Goal: Task Accomplishment & Management: Use online tool/utility

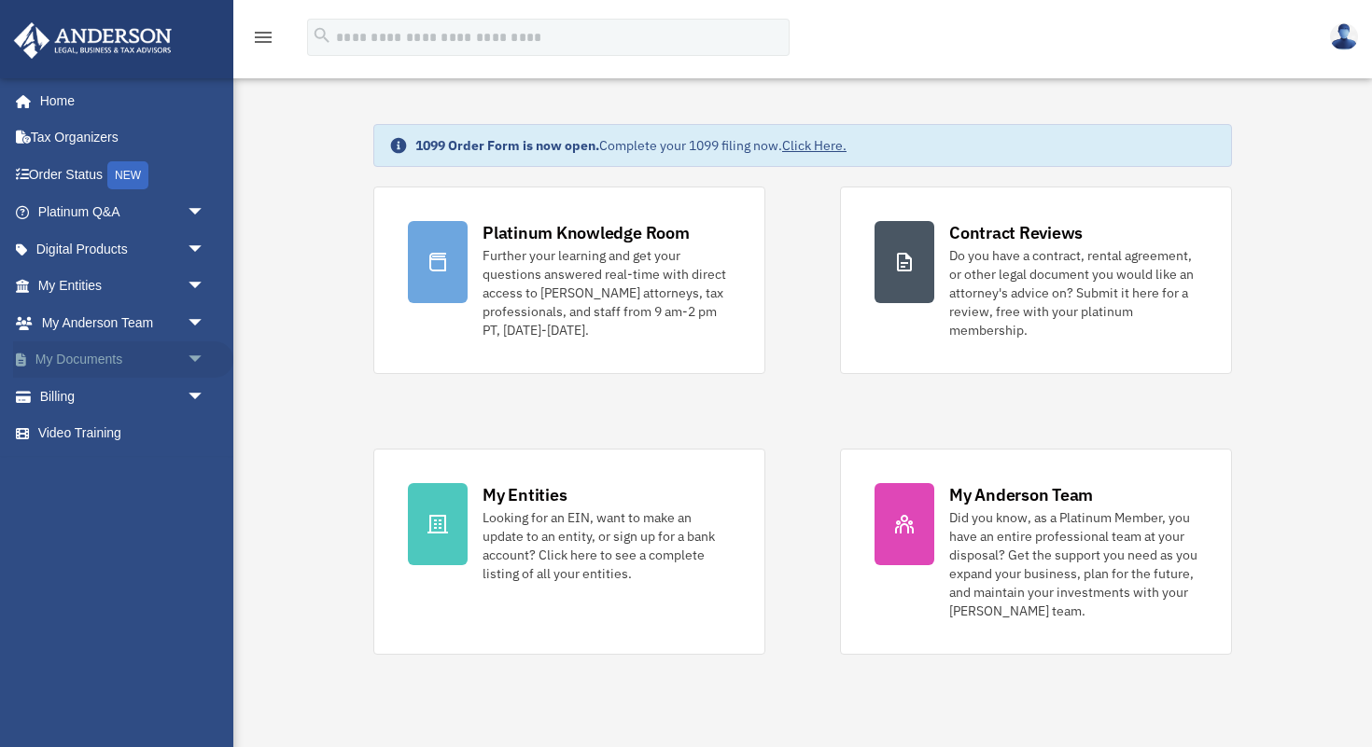
click at [126, 355] on link "My Documents arrow_drop_down" at bounding box center [123, 360] width 220 height 37
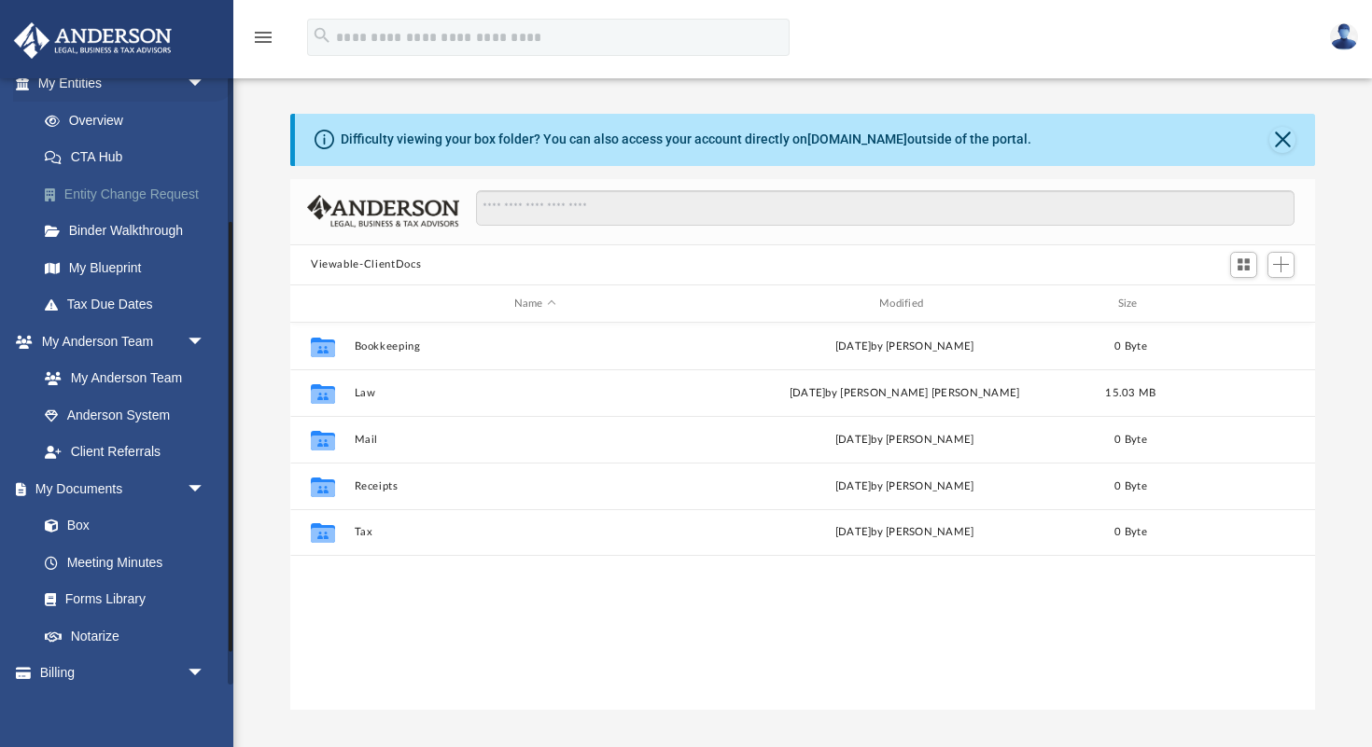
scroll to position [207, 0]
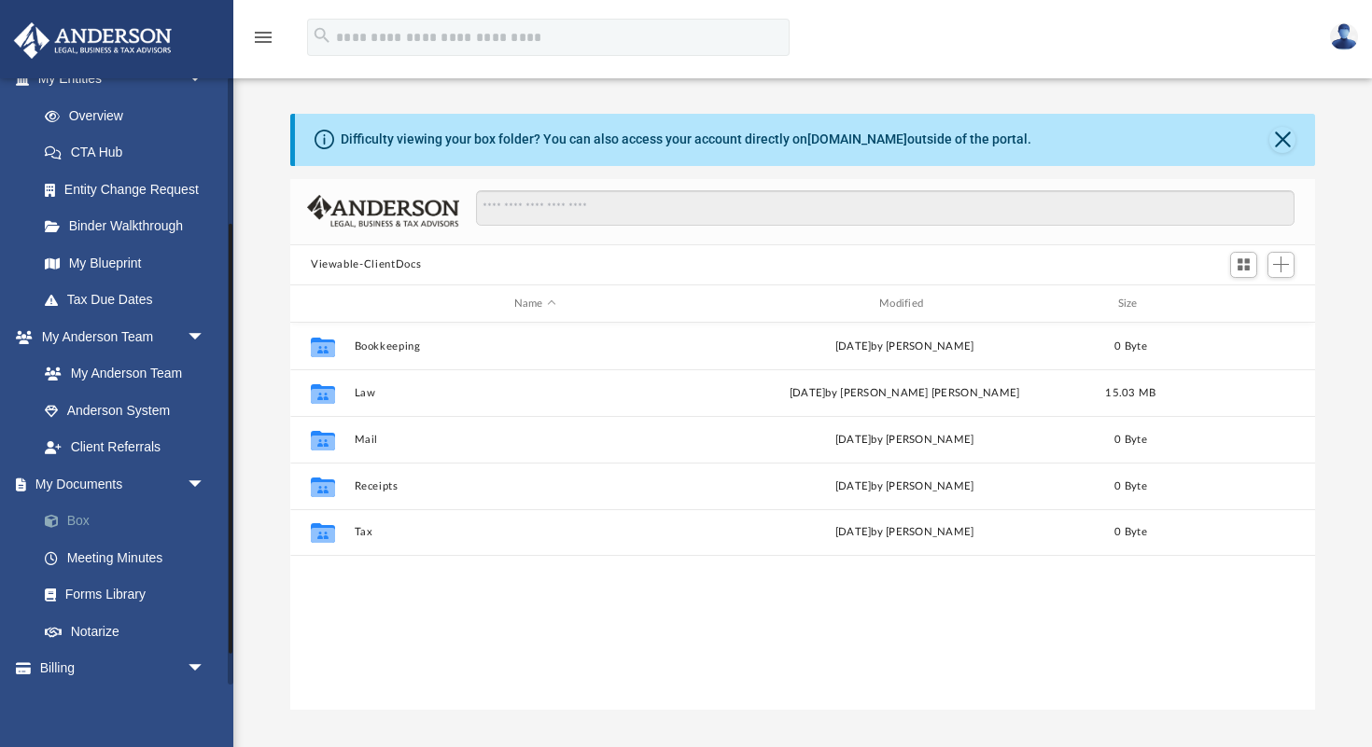
click at [82, 517] on link "Box" at bounding box center [129, 521] width 207 height 37
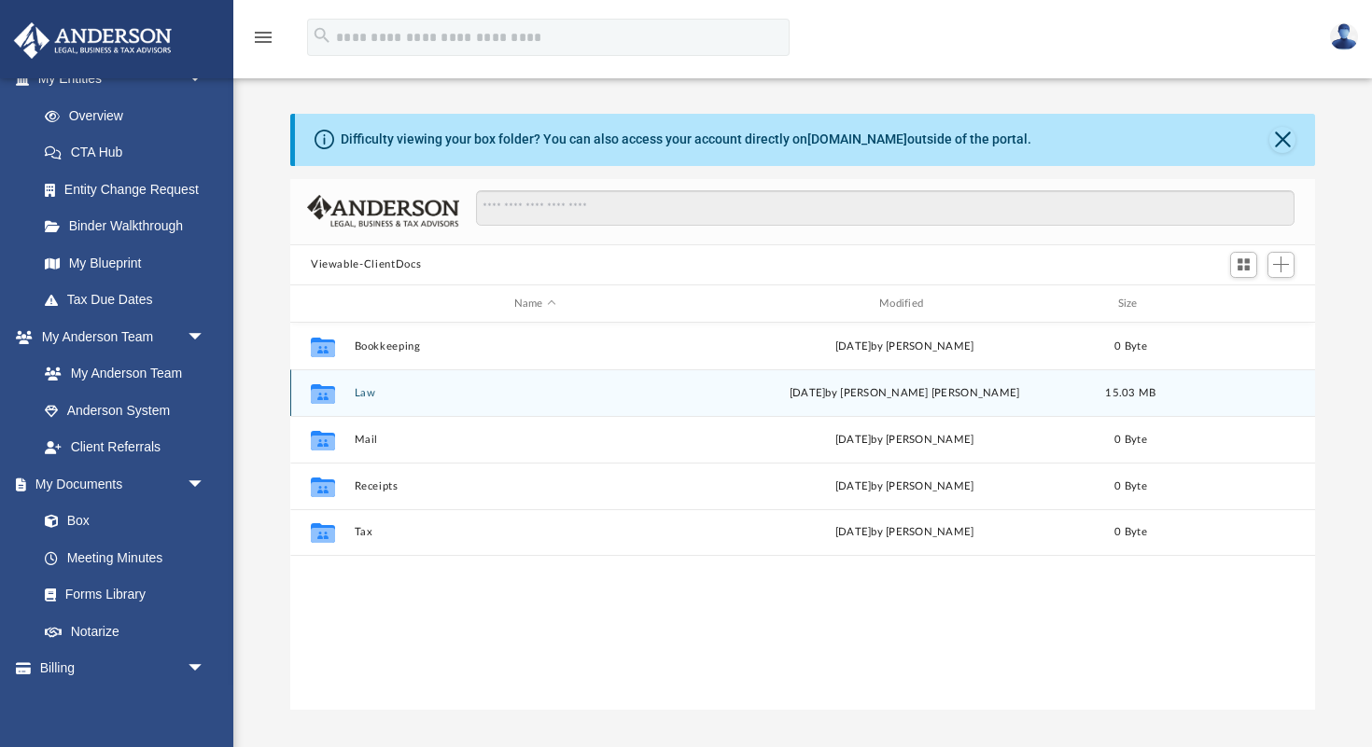
click at [440, 384] on div "Collaborated Folder Law Thu Oct 2 2025 by Gustavo Canales Corona 15.03 MB" at bounding box center [802, 393] width 1025 height 47
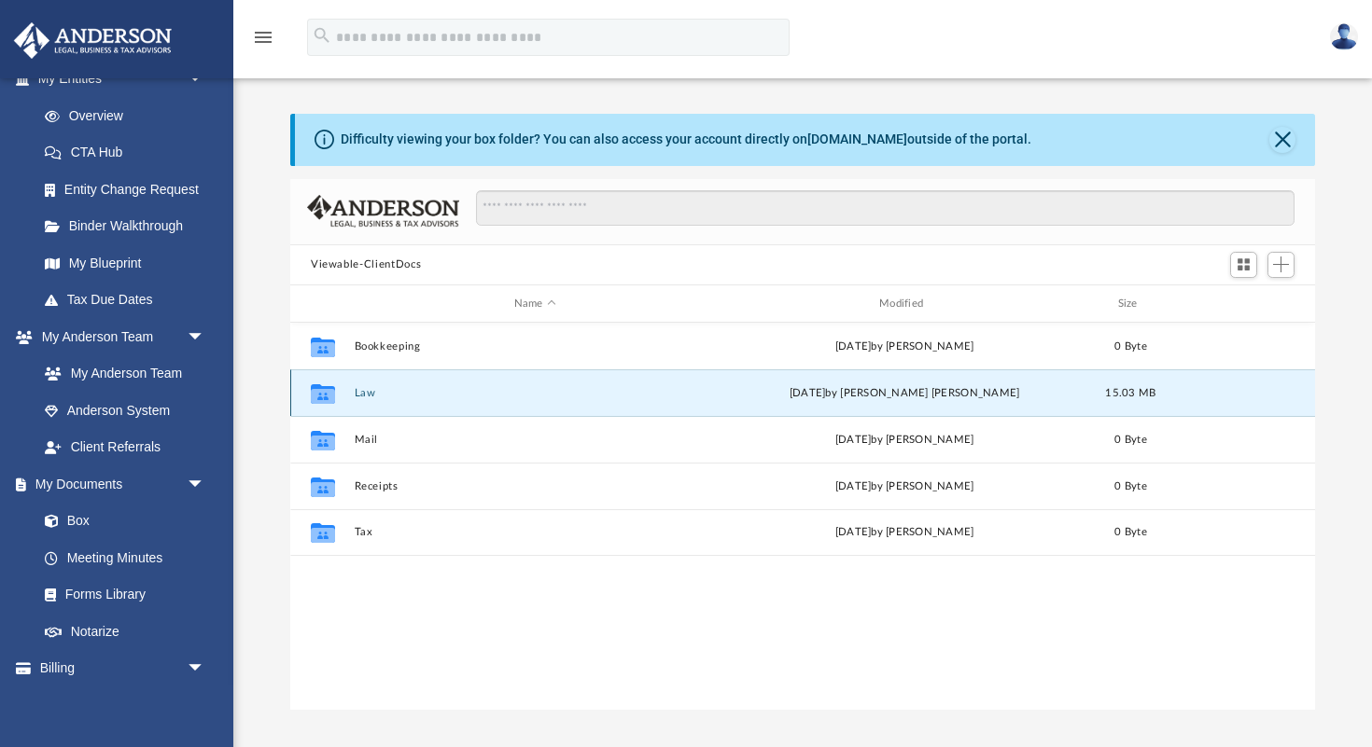
click at [331, 391] on icon "grid" at bounding box center [323, 396] width 24 height 15
click at [367, 392] on button "Law" at bounding box center [535, 393] width 361 height 12
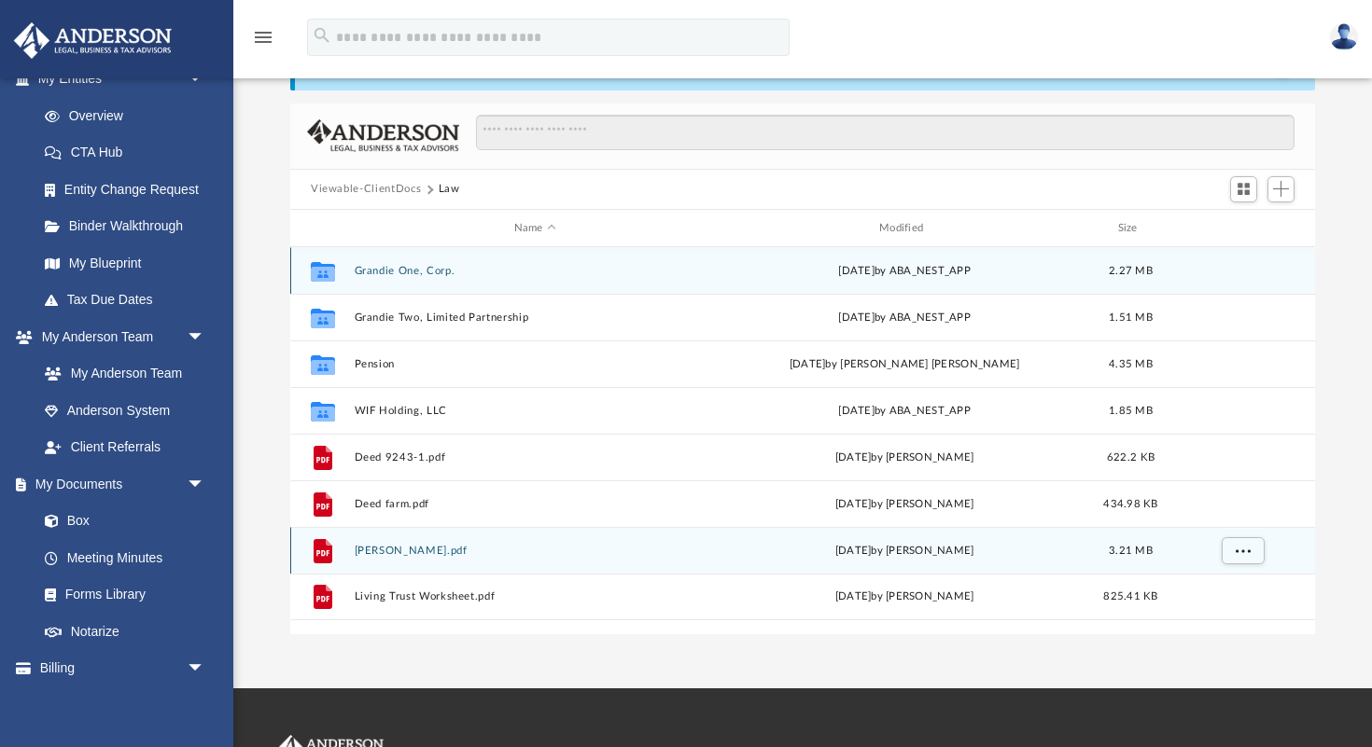
scroll to position [33, 0]
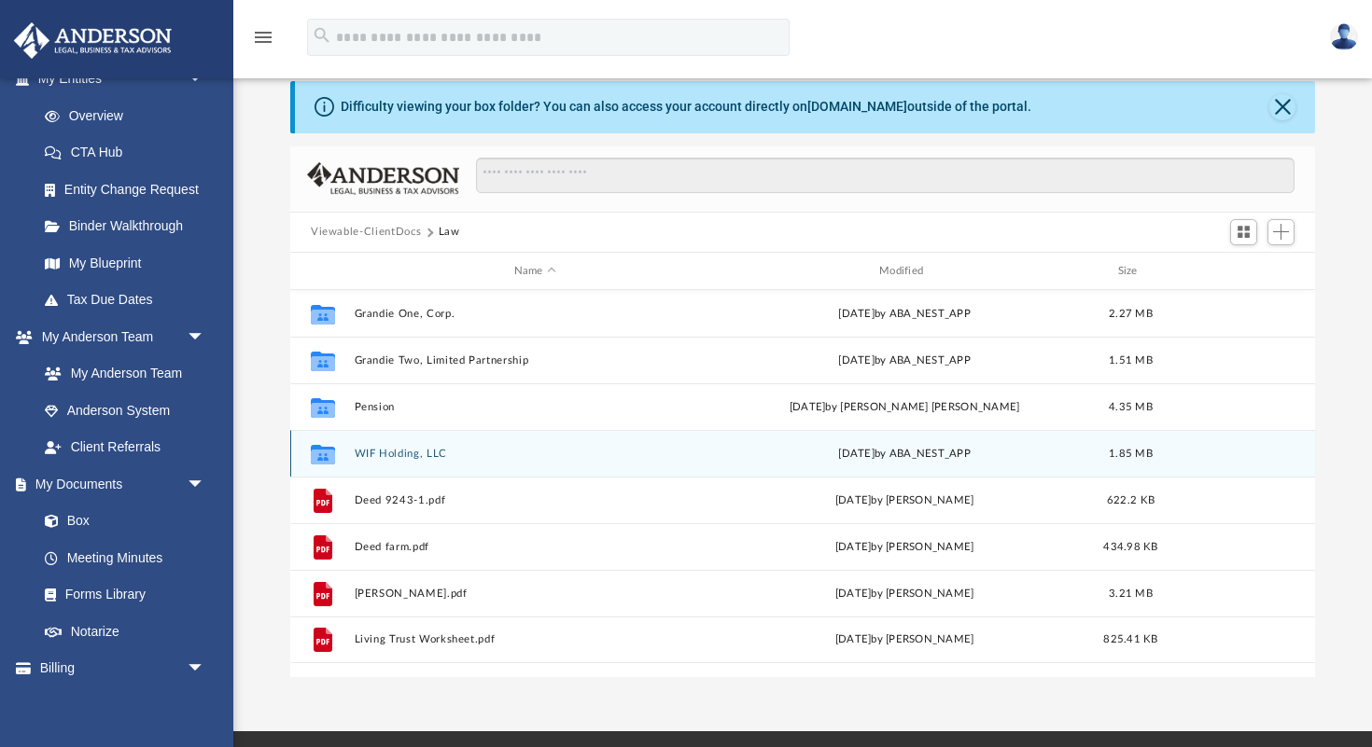
click at [422, 453] on button "WIF Holding, LLC" at bounding box center [535, 454] width 361 height 12
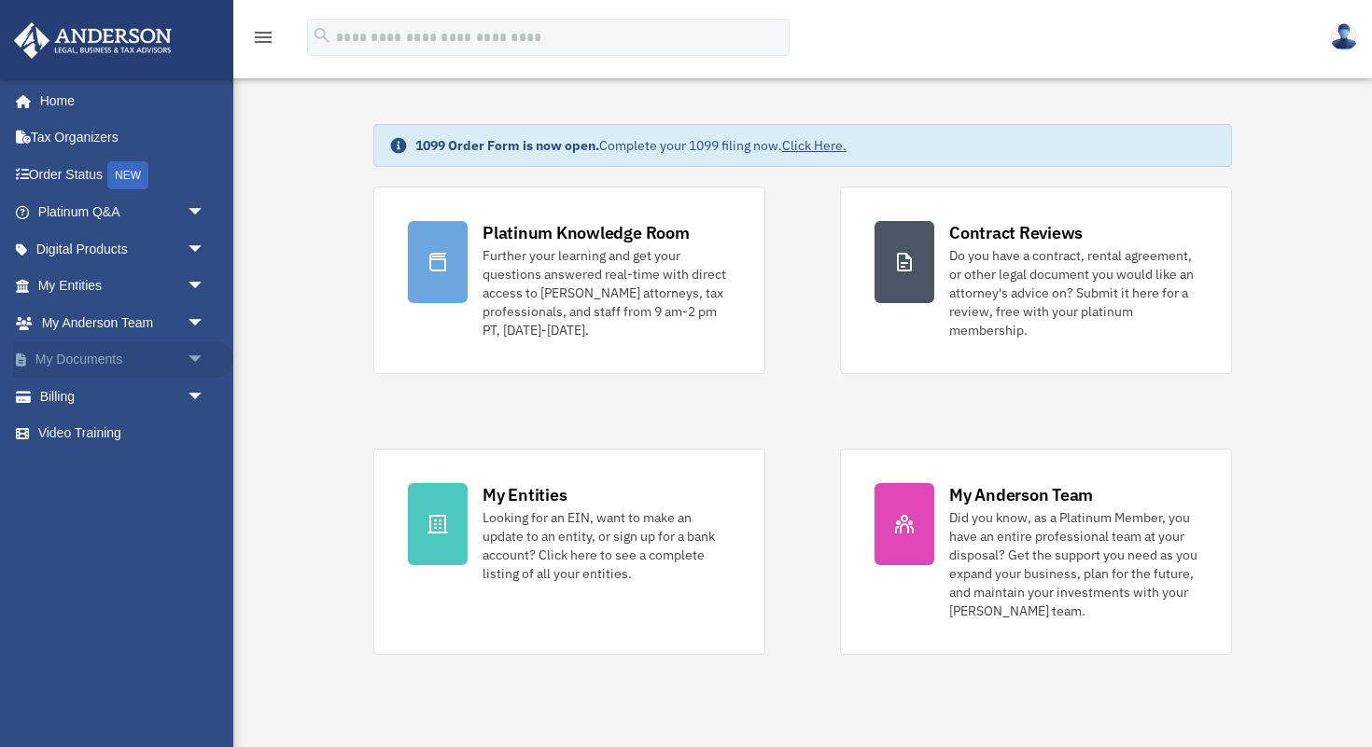
click at [89, 360] on link "My Documents arrow_drop_down" at bounding box center [123, 360] width 220 height 37
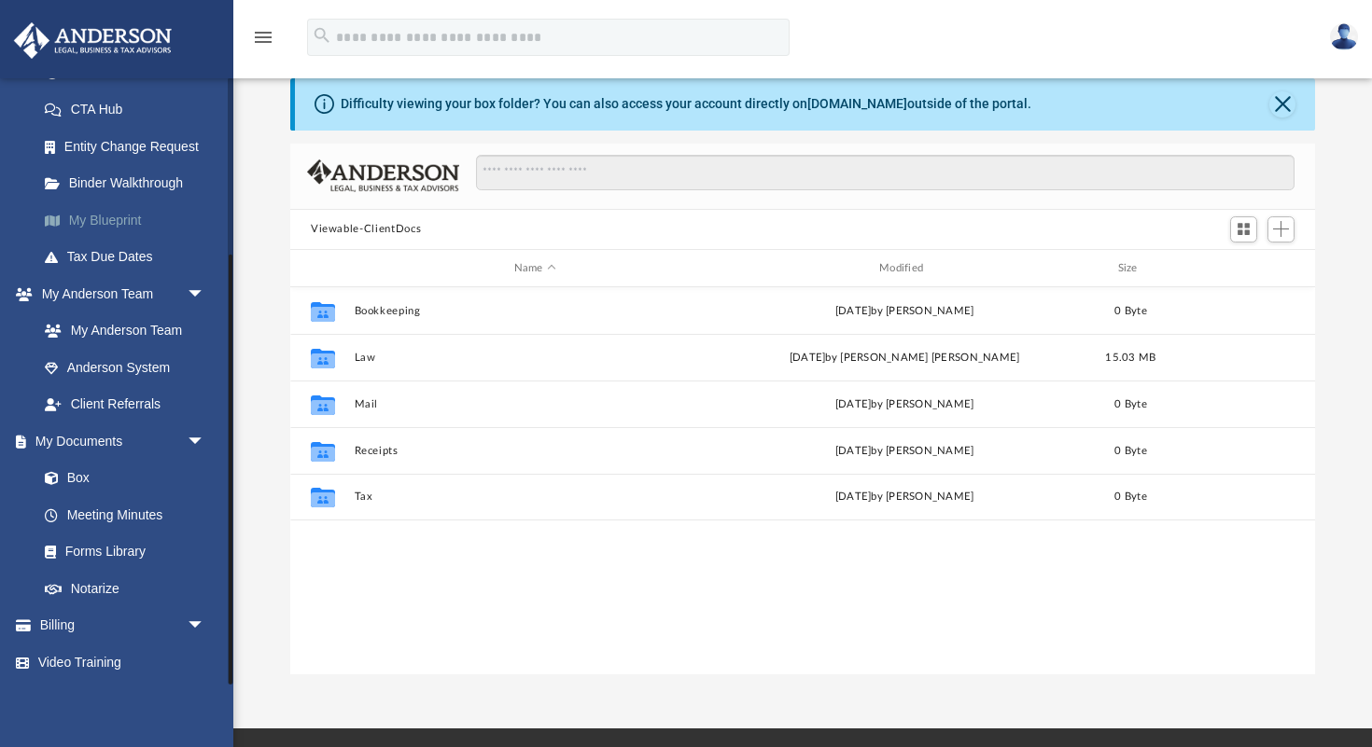
scroll to position [49, 0]
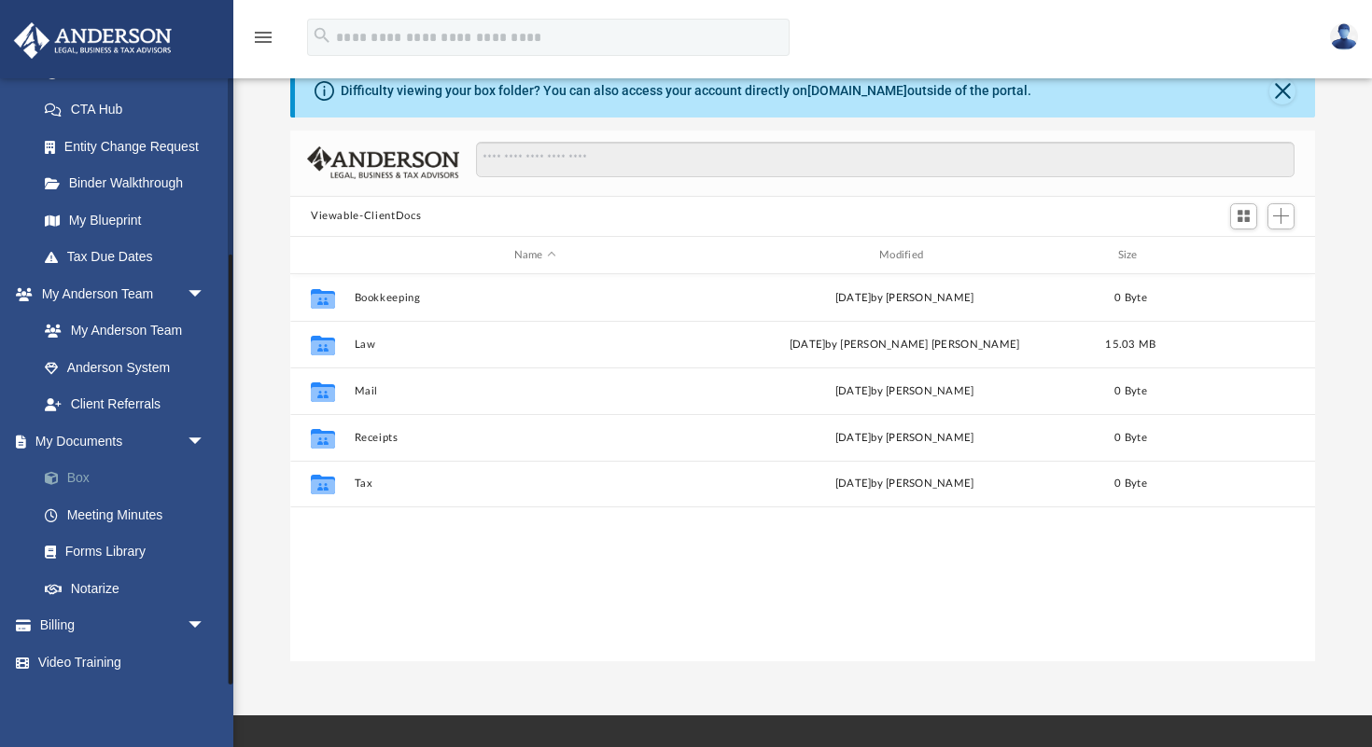
click at [65, 475] on span at bounding box center [61, 478] width 12 height 13
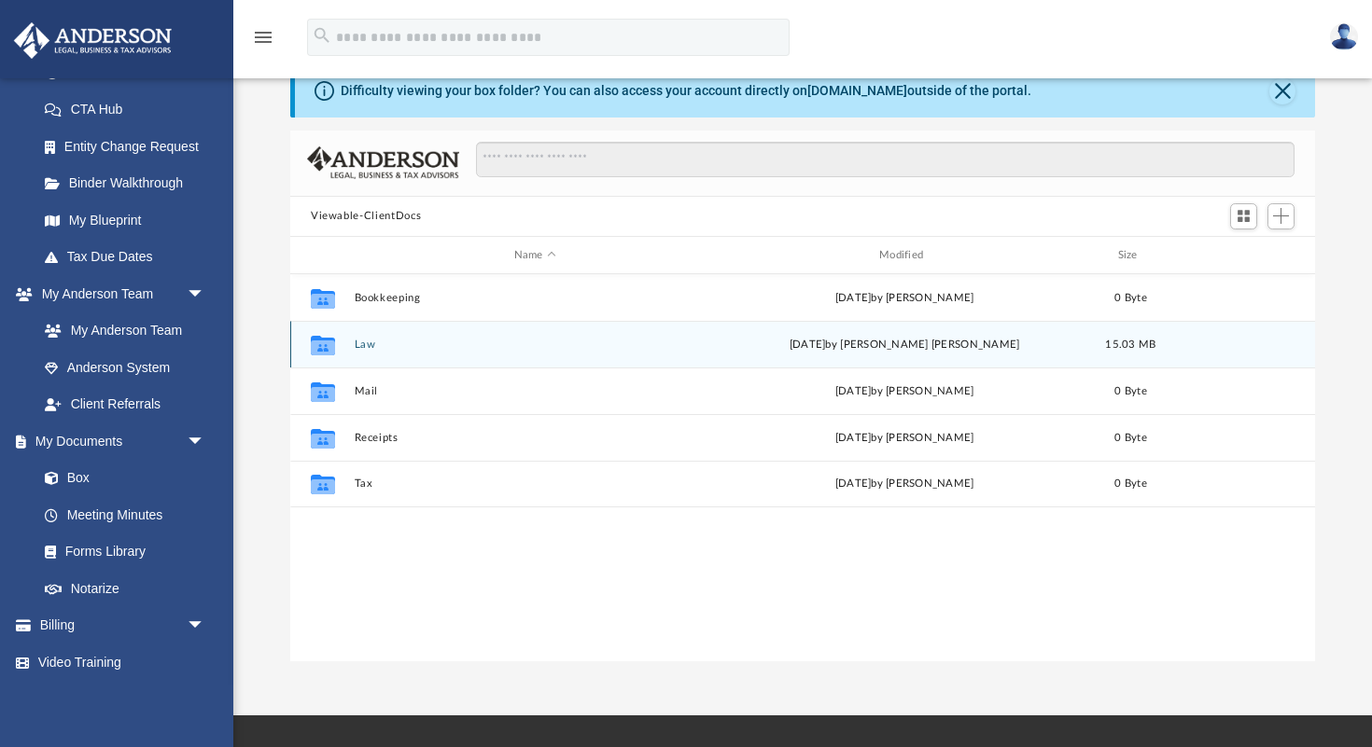
click at [363, 345] on button "Law" at bounding box center [535, 345] width 361 height 12
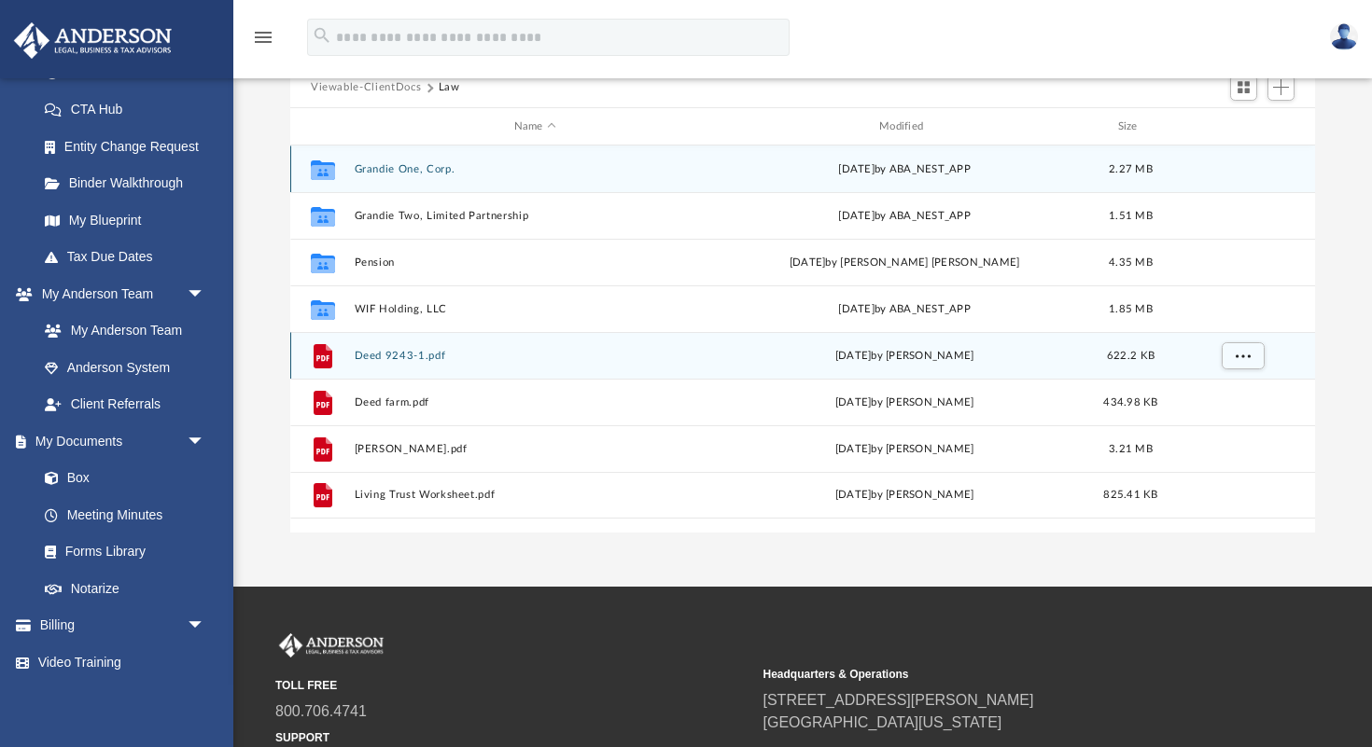
scroll to position [175, 0]
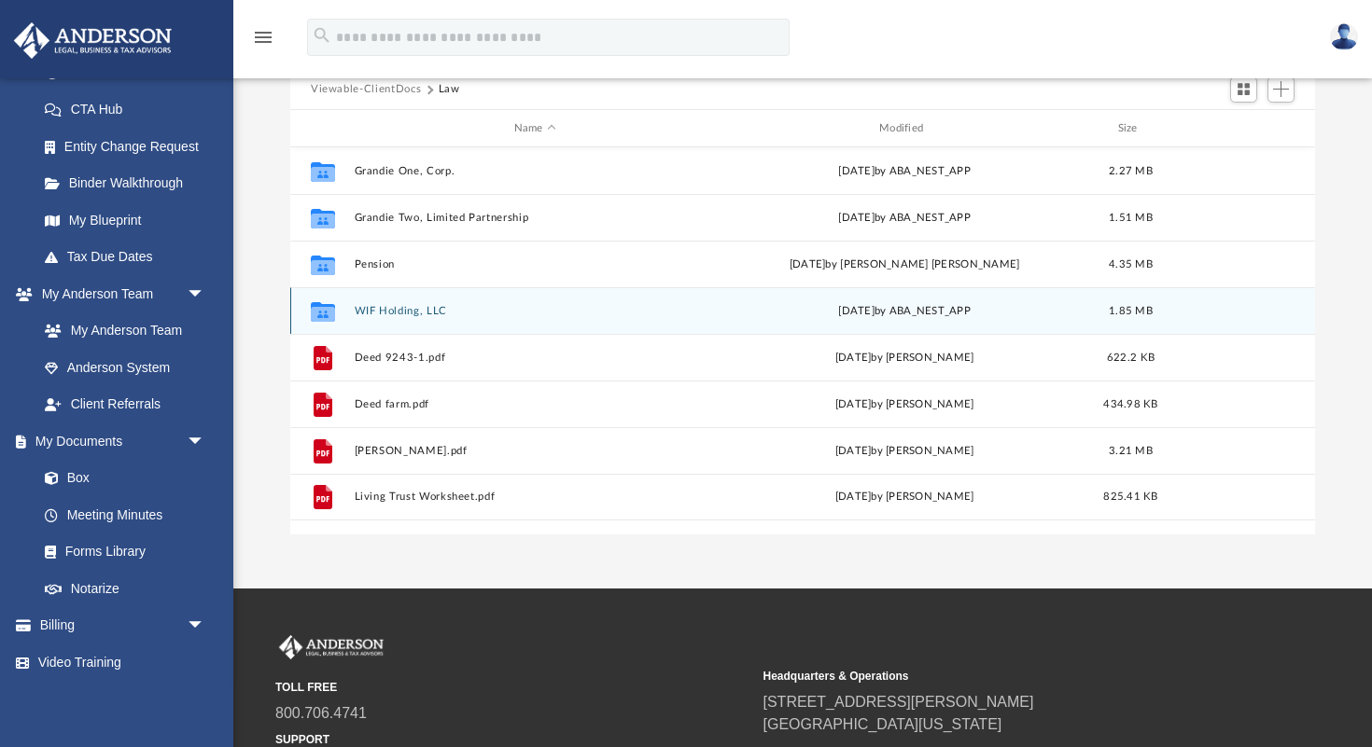
click at [412, 308] on button "WIF Holding, LLC" at bounding box center [535, 311] width 361 height 12
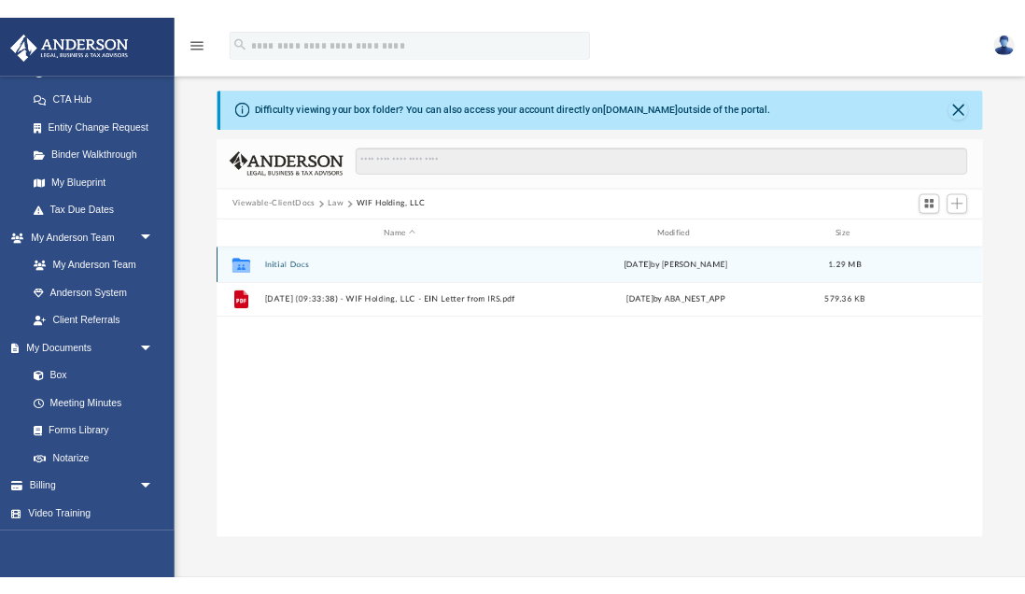
scroll to position [0, 0]
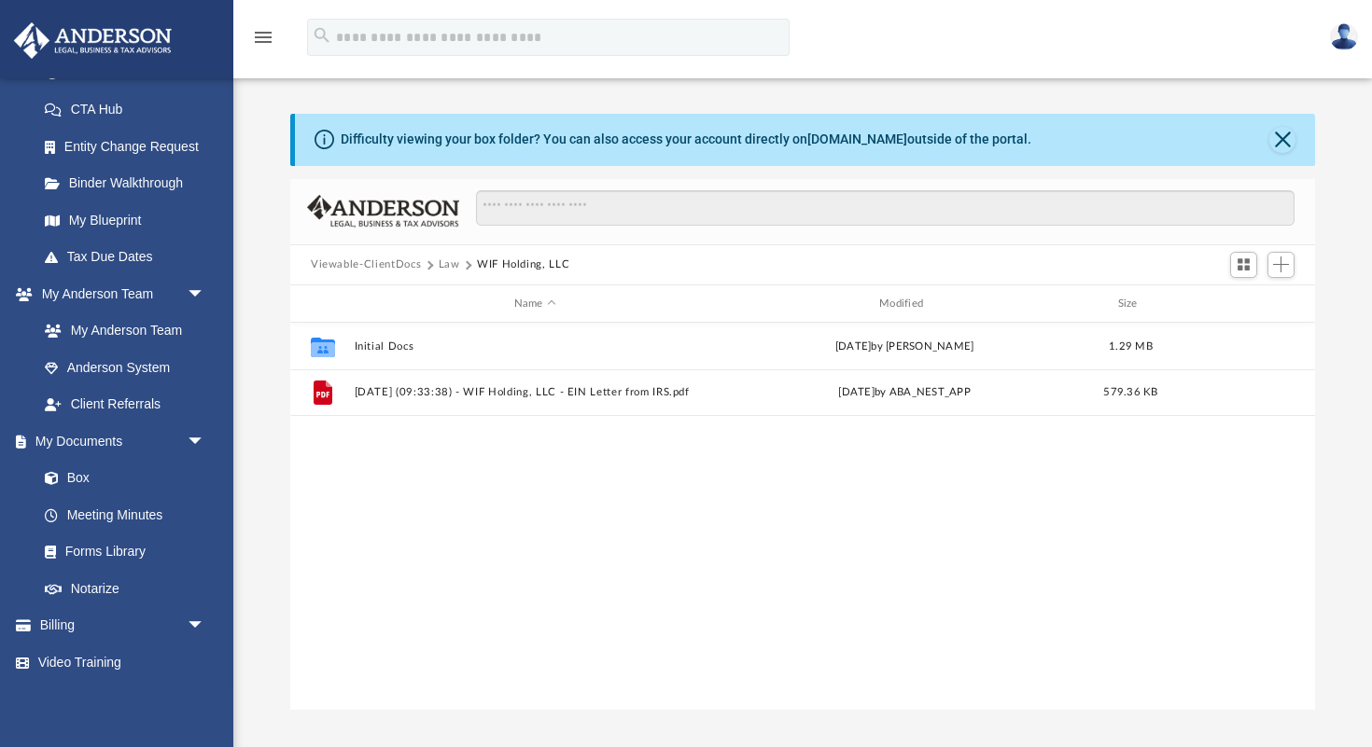
click at [451, 263] on button "Law" at bounding box center [449, 265] width 21 height 17
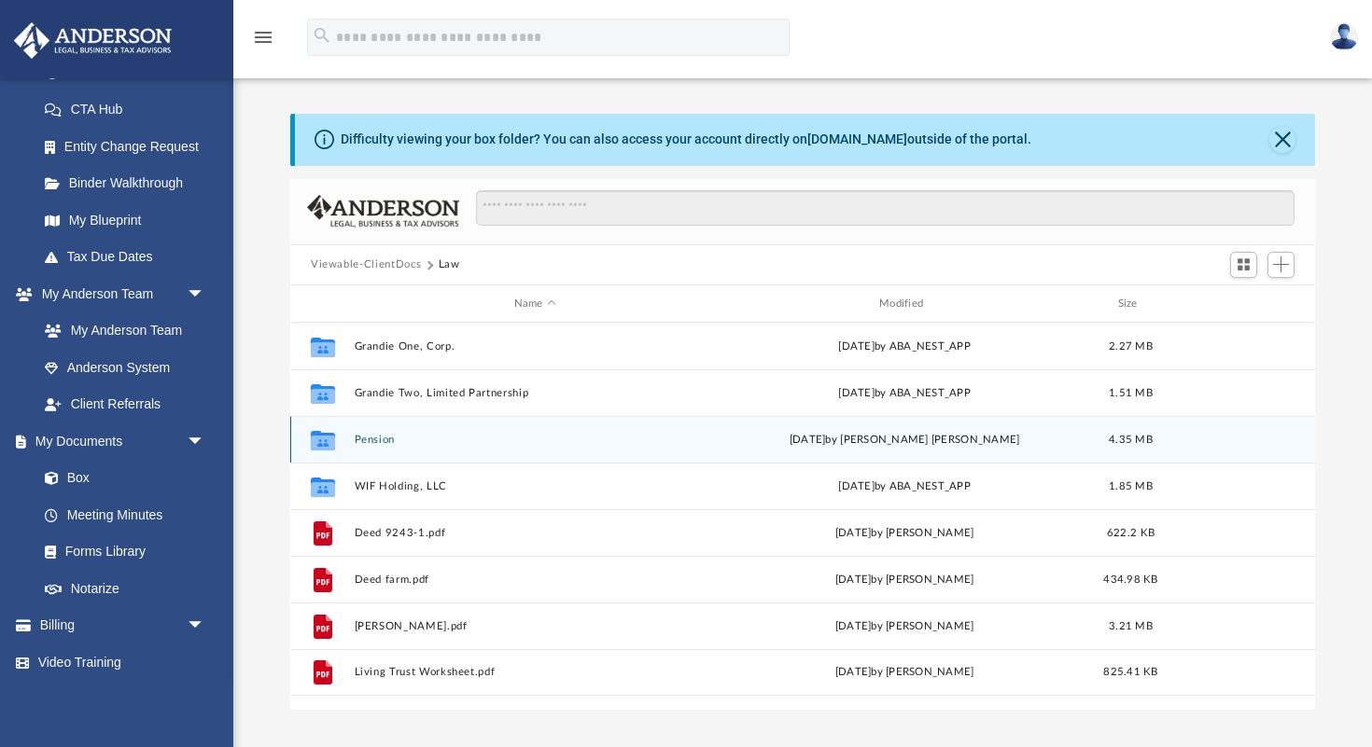
click at [392, 436] on button "Pension" at bounding box center [535, 440] width 361 height 12
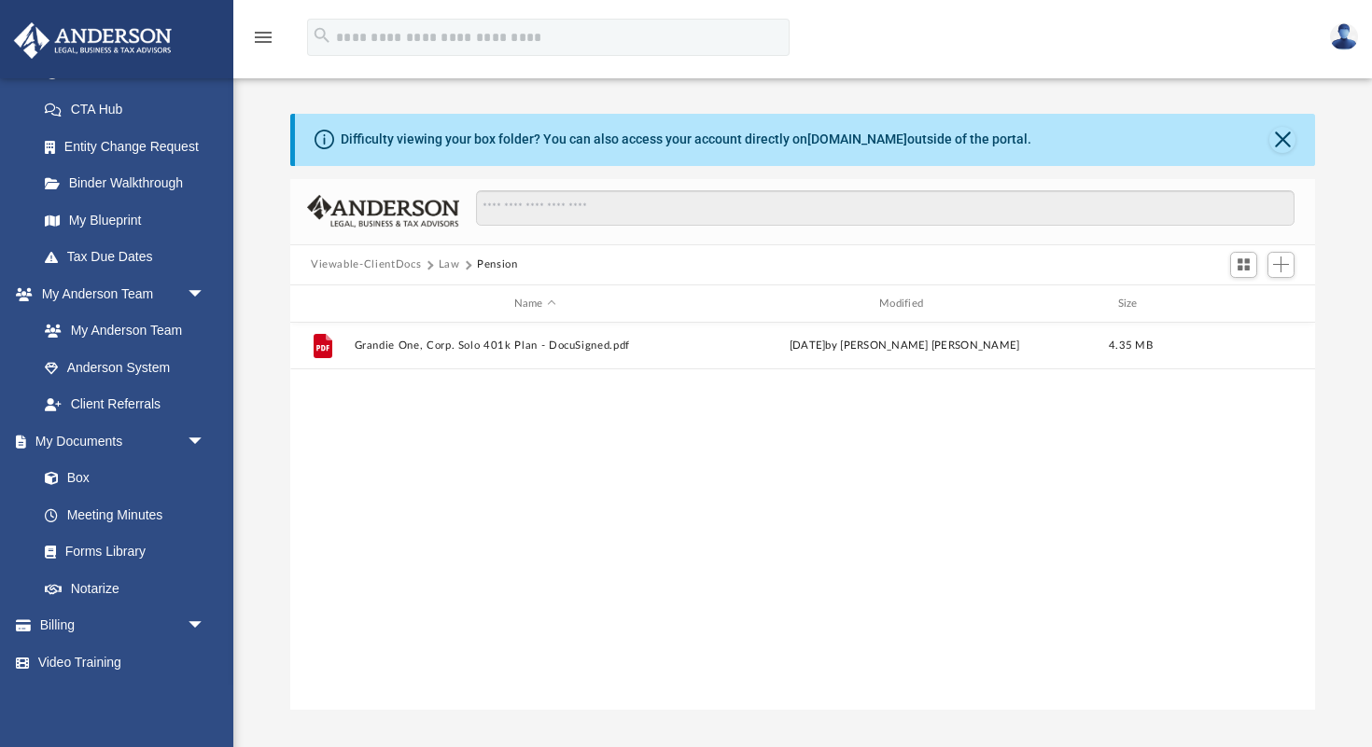
click at [441, 265] on button "Law" at bounding box center [449, 265] width 21 height 17
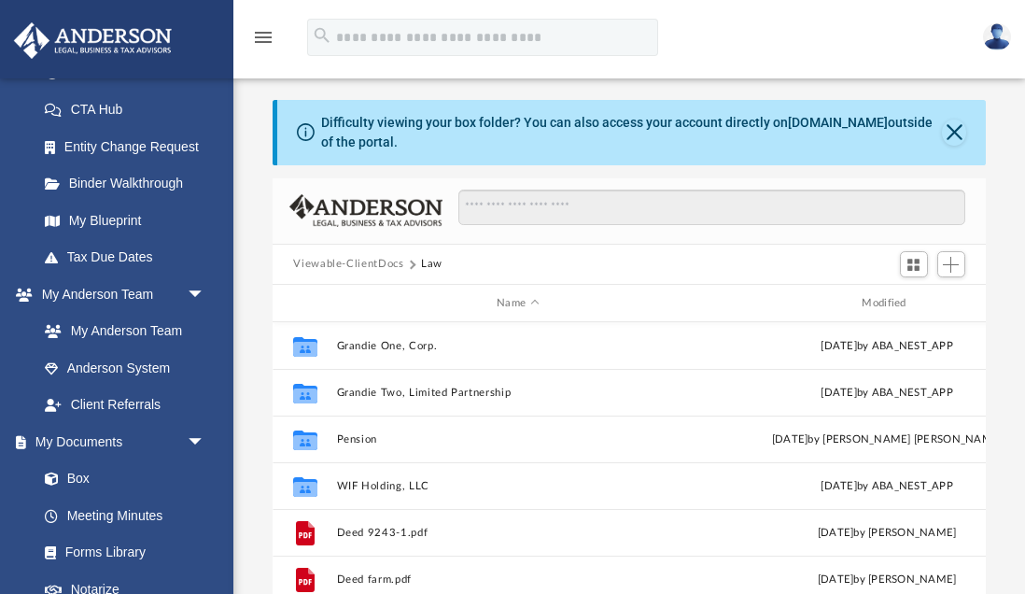
scroll to position [424, 712]
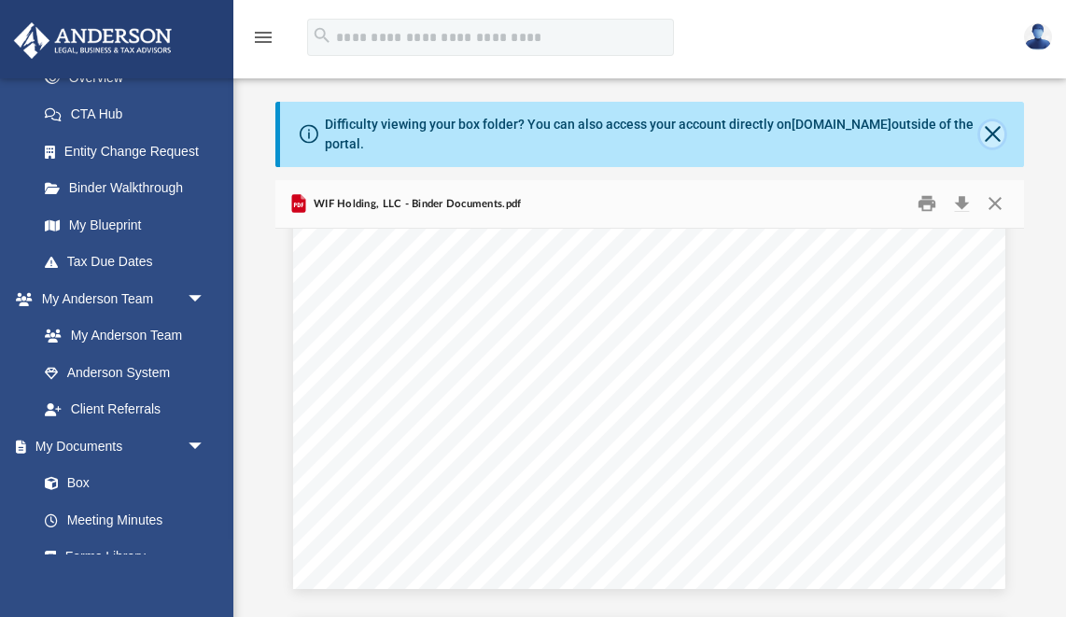
click at [815, 132] on button "Close" at bounding box center [992, 134] width 25 height 26
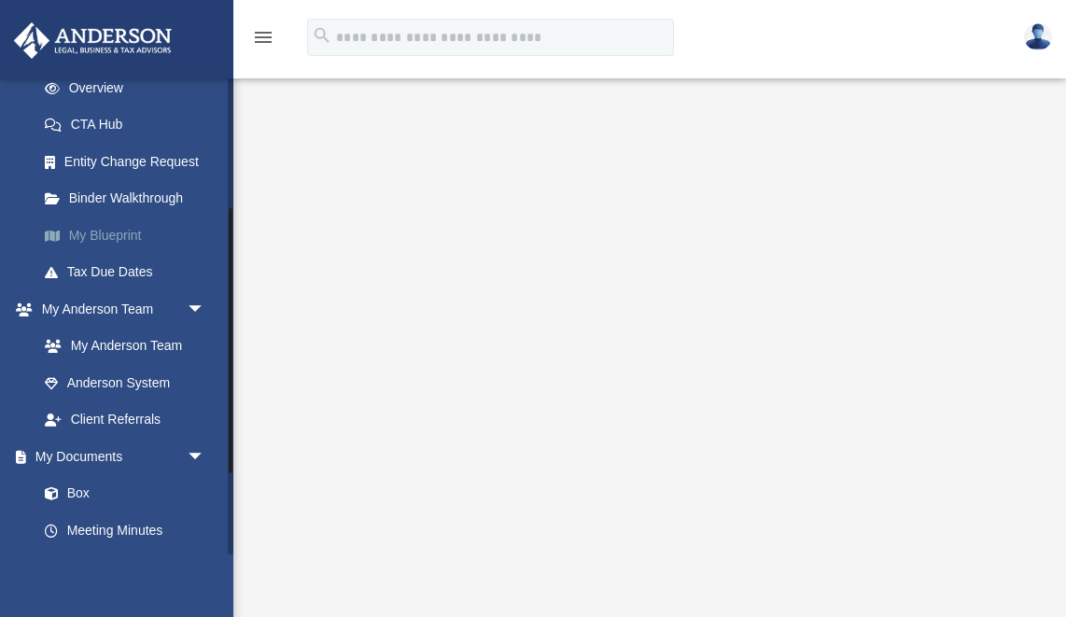
scroll to position [242, 0]
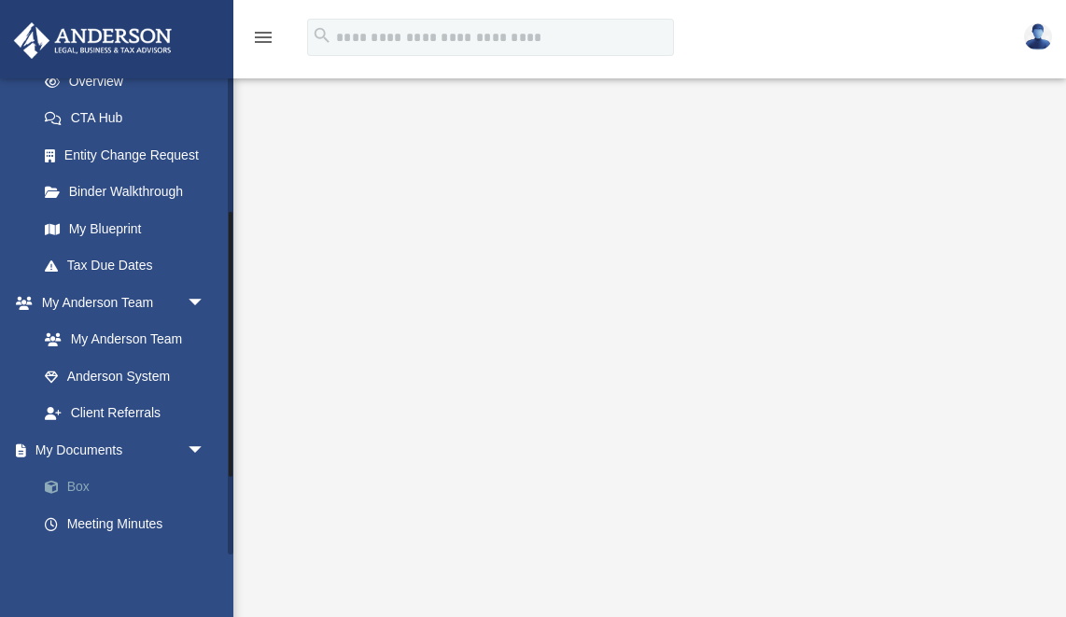
click at [80, 482] on link "Box" at bounding box center [129, 486] width 207 height 37
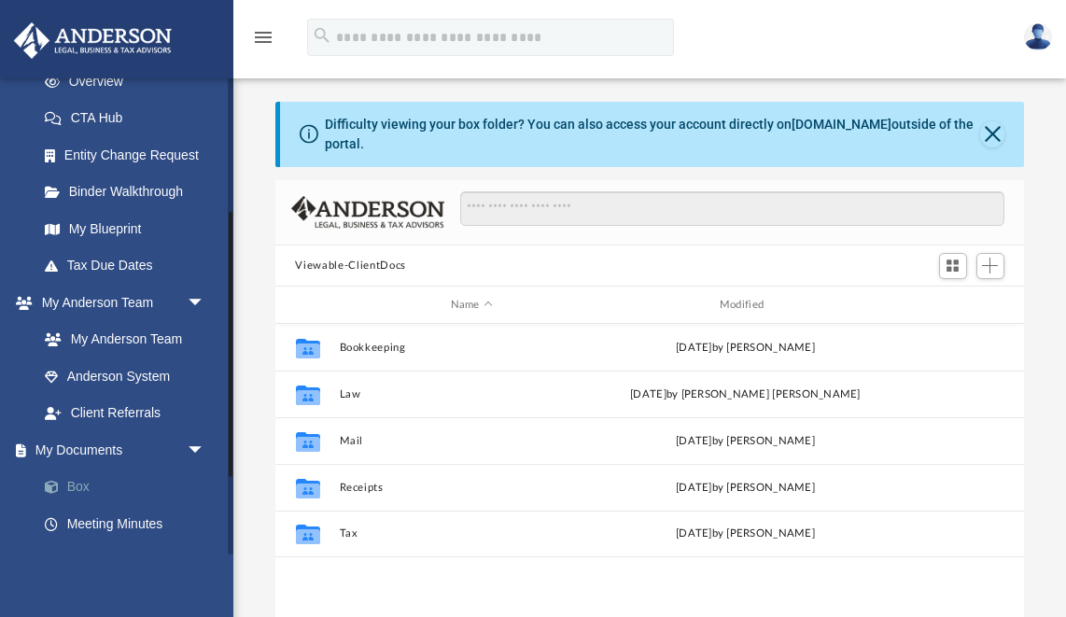
click at [76, 473] on link "Box" at bounding box center [129, 486] width 207 height 37
click at [991, 133] on button "Close" at bounding box center [992, 134] width 25 height 26
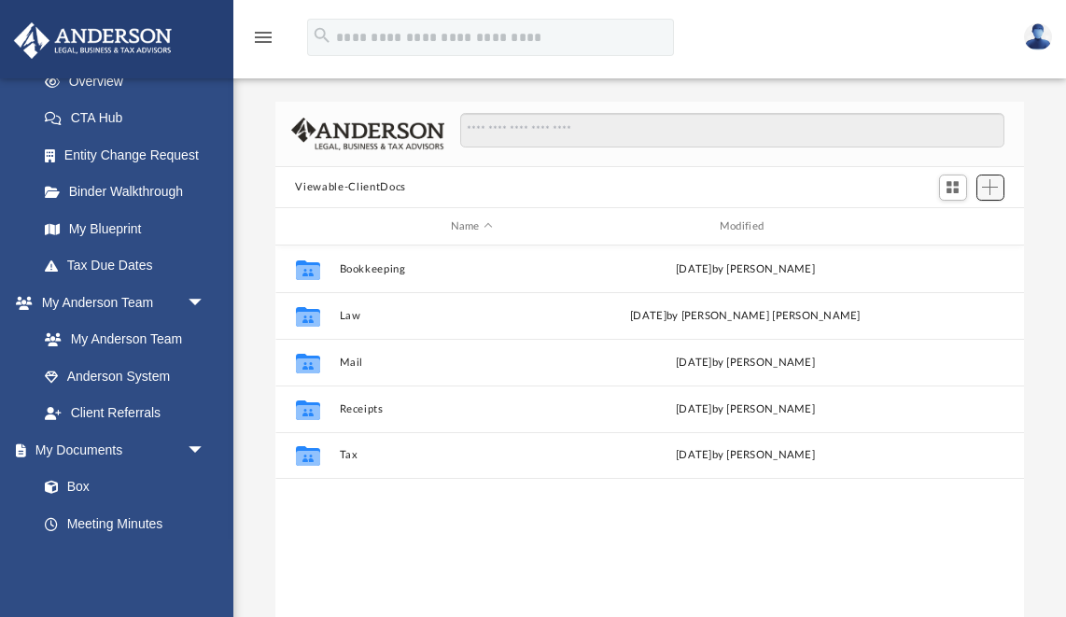
click at [988, 182] on span "Add" at bounding box center [990, 187] width 16 height 16
click at [943, 226] on li "Upload" at bounding box center [963, 225] width 60 height 20
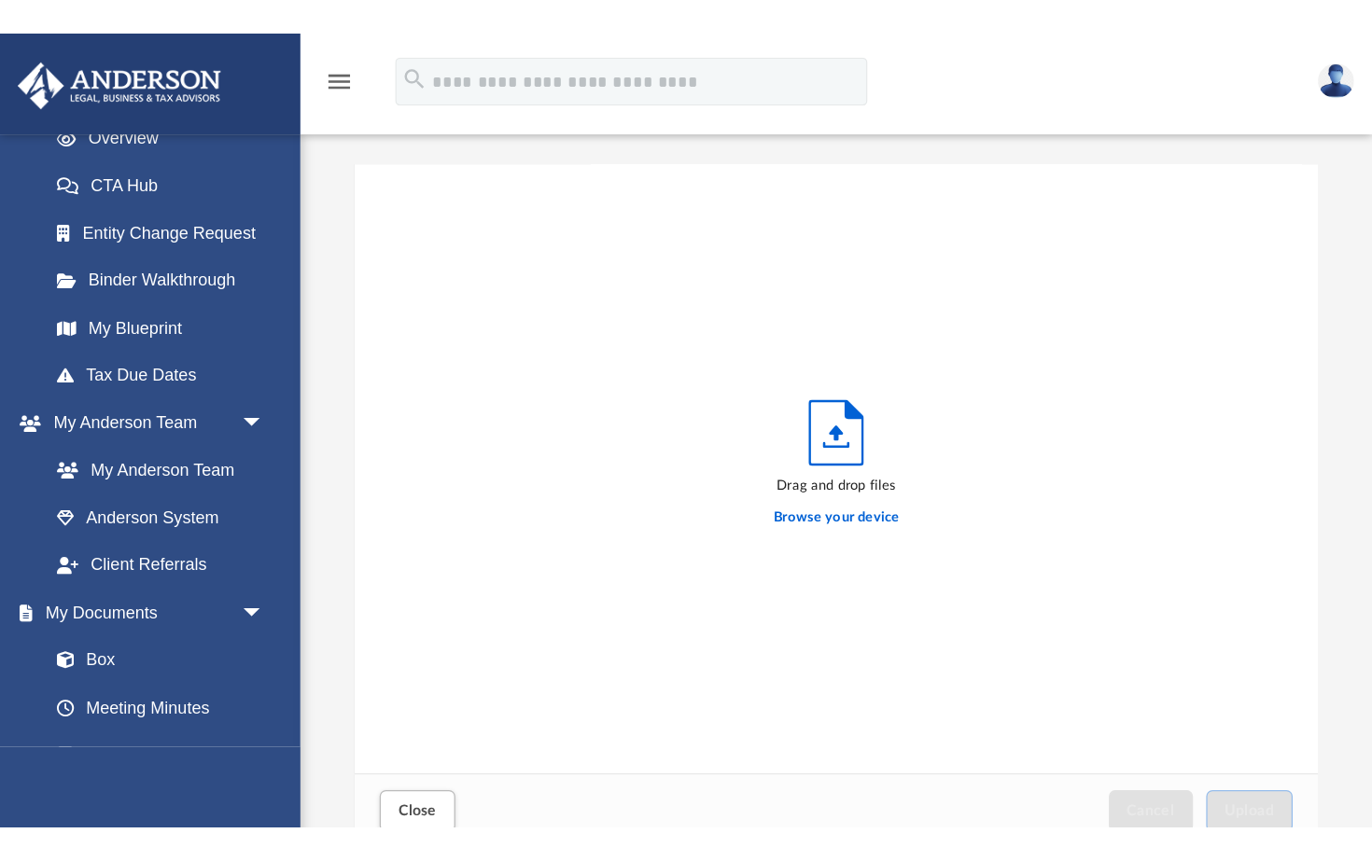
scroll to position [473, 748]
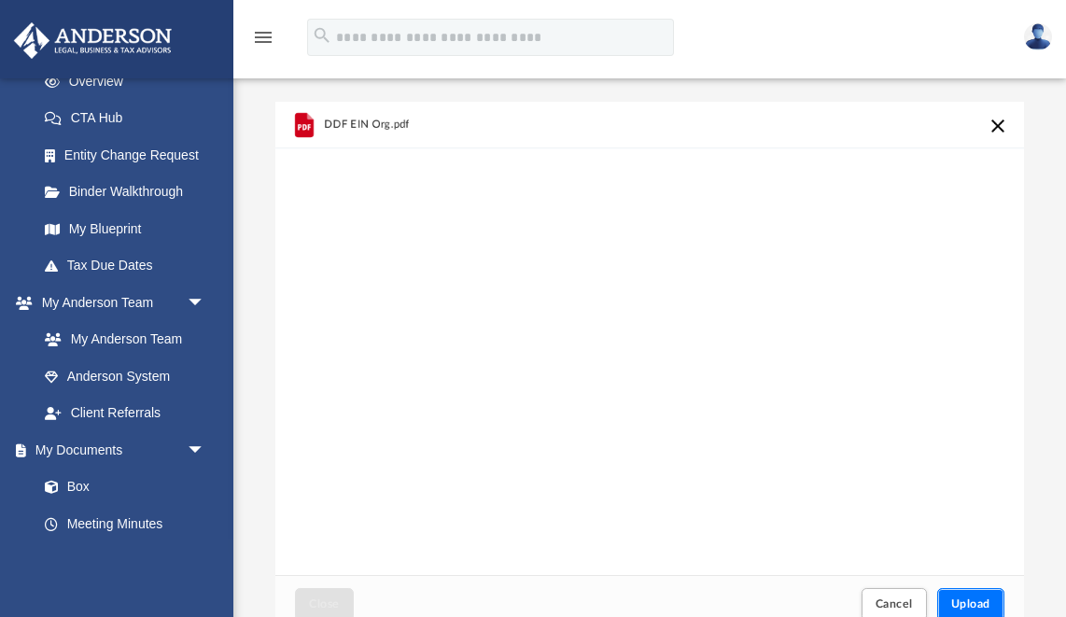
click at [970, 603] on span "Upload" at bounding box center [970, 603] width 39 height 11
click at [978, 601] on span "Upload" at bounding box center [970, 603] width 39 height 11
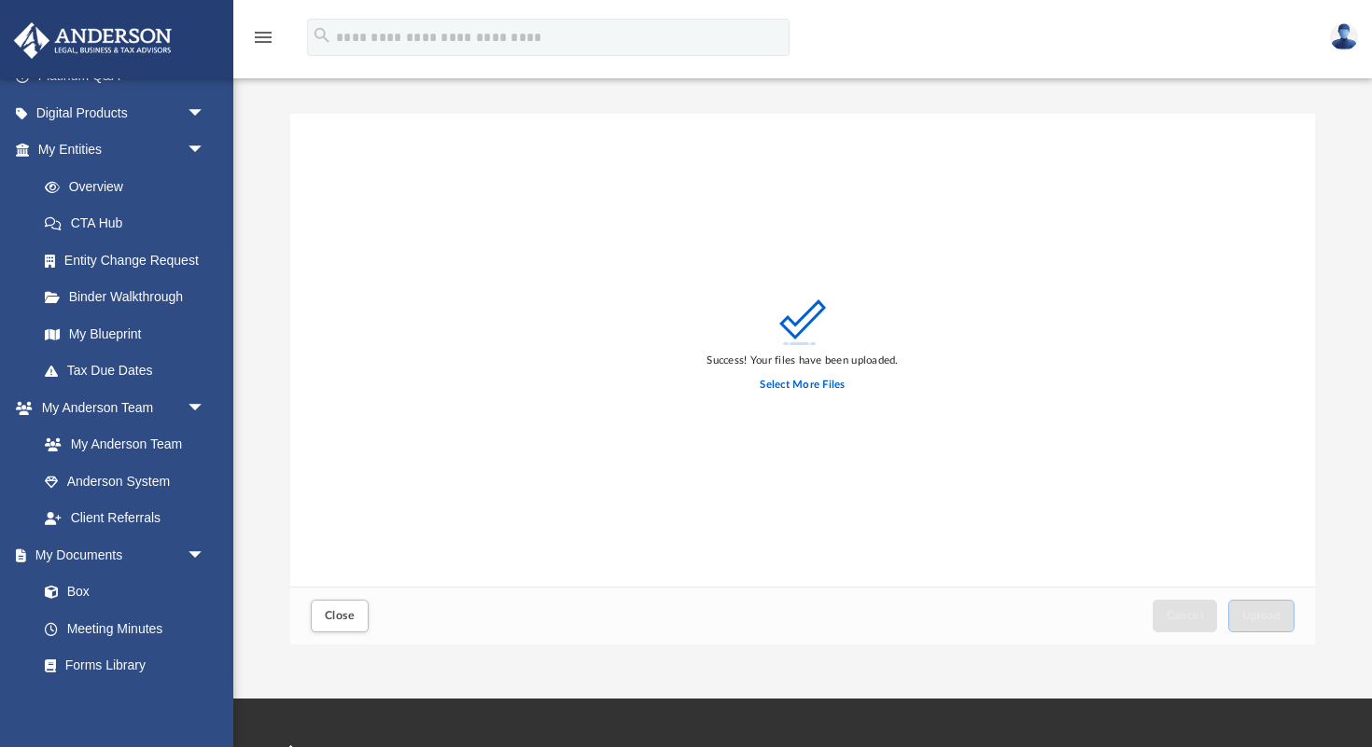
scroll to position [242, 0]
